Goal: Browse casually

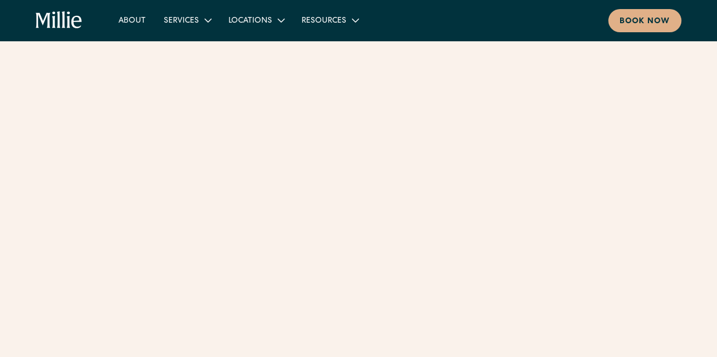
drag, startPoint x: 0, startPoint y: 0, endPoint x: 63, endPoint y: 18, distance: 65.8
click at [63, 18] on icon "home" at bounding box center [63, 19] width 3 height 16
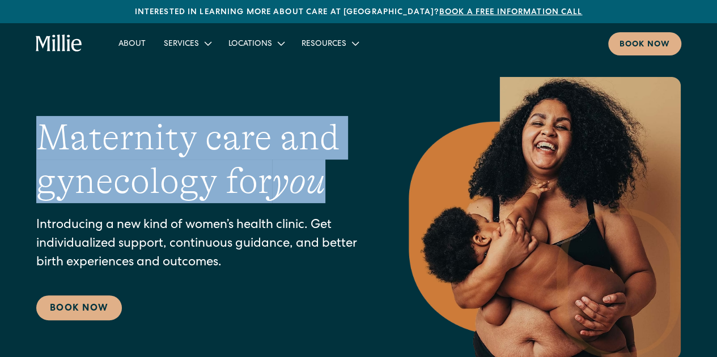
drag, startPoint x: 37, startPoint y: 131, endPoint x: 385, endPoint y: 166, distance: 350.1
click at [385, 166] on div "Maternity care and gynecology for you Introducing a new kind of women’s health …" at bounding box center [358, 218] width 644 height 283
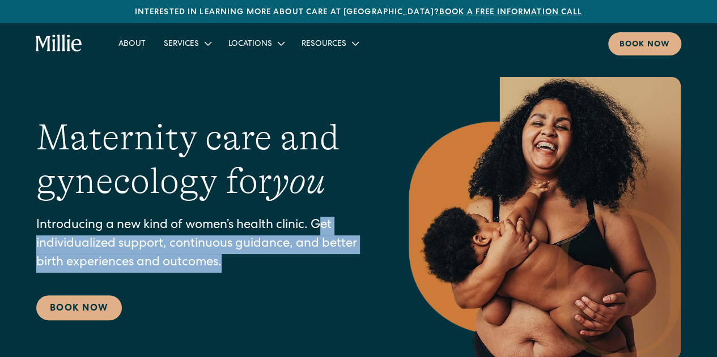
drag, startPoint x: 319, startPoint y: 223, endPoint x: 318, endPoint y: 256, distance: 32.9
click at [318, 256] on p "Introducing a new kind of women’s health clinic. Get individualized support, co…" at bounding box center [199, 245] width 327 height 56
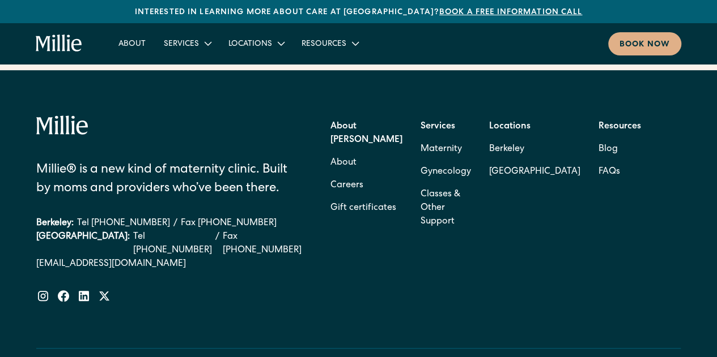
scroll to position [4626, 0]
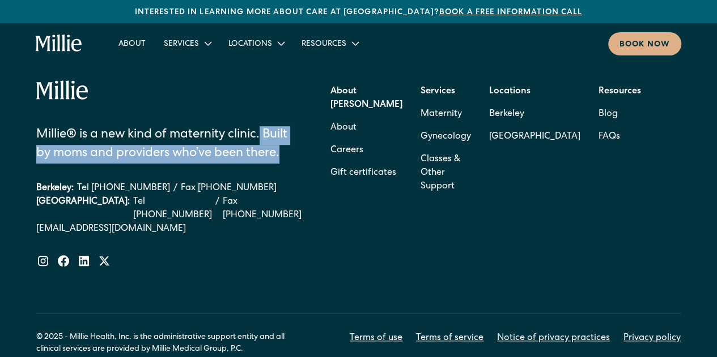
drag, startPoint x: 262, startPoint y: 84, endPoint x: 280, endPoint y: 107, distance: 29.4
click at [280, 126] on div "Millie® is a new kind of maternity clinic. Built by moms and providers who’ve b…" at bounding box center [168, 144] width 265 height 37
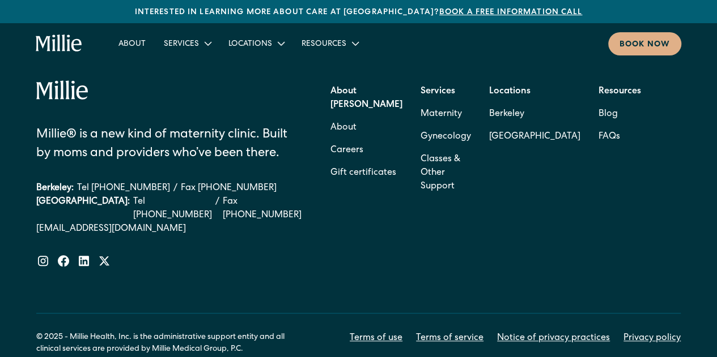
click at [284, 195] on div "[GEOGRAPHIC_DATA]: Tel [PHONE_NUMBER] / Fax [PHONE_NUMBER]" at bounding box center [168, 208] width 265 height 27
